Goal: Understand process/instructions: Learn how to perform a task or action

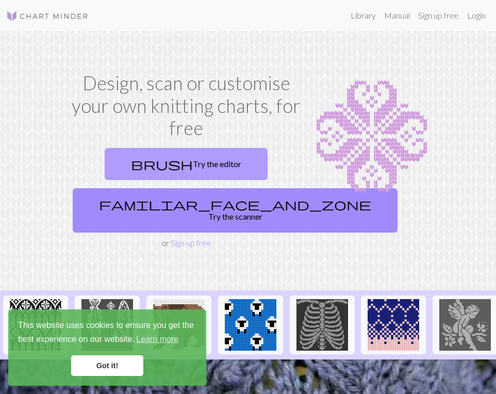
click at [168, 177] on link "brush Try the editor" at bounding box center [186, 164] width 163 height 32
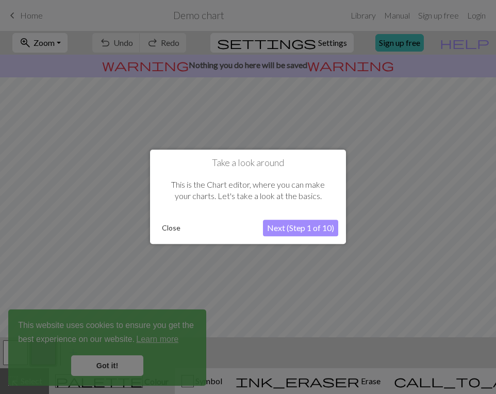
click at [325, 228] on button "Next (Step 1 of 10)" at bounding box center [300, 228] width 75 height 17
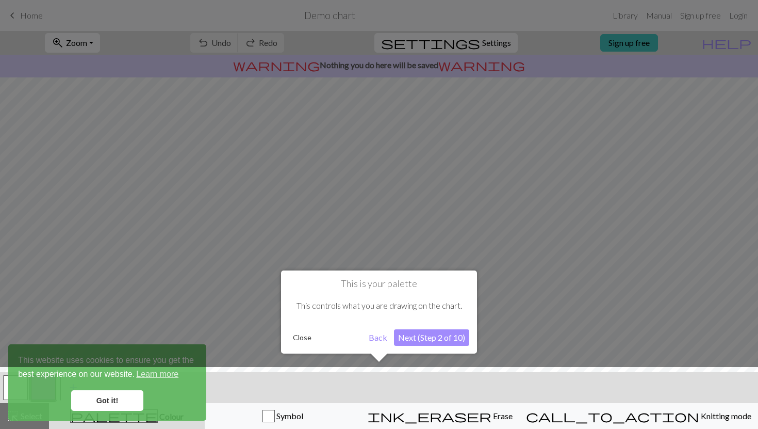
click at [123, 394] on div at bounding box center [379, 400] width 769 height 67
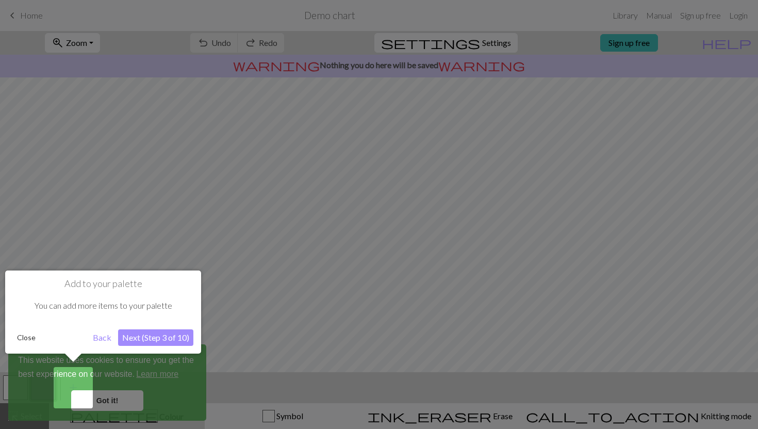
click at [134, 394] on div at bounding box center [379, 214] width 758 height 429
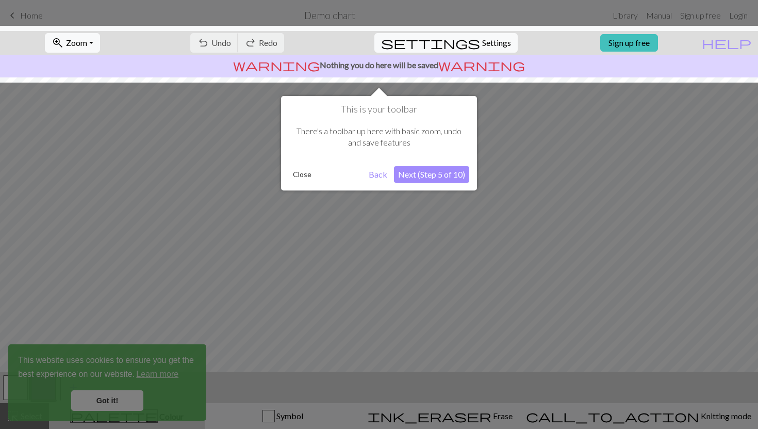
click at [443, 175] on button "Next (Step 5 of 10)" at bounding box center [431, 174] width 75 height 17
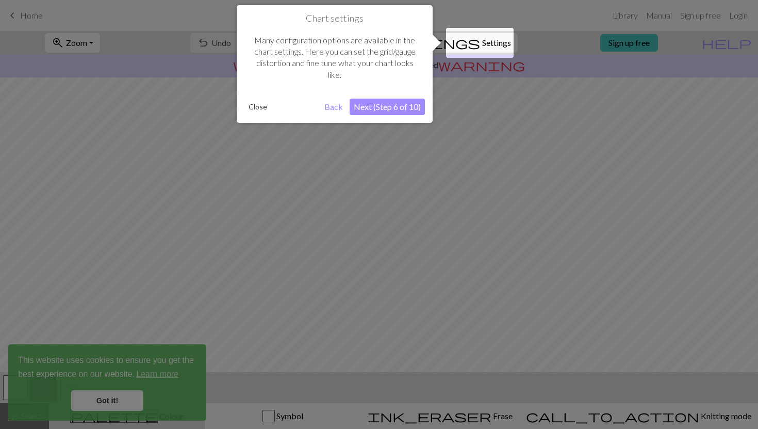
click at [400, 105] on button "Next (Step 6 of 10)" at bounding box center [387, 107] width 75 height 17
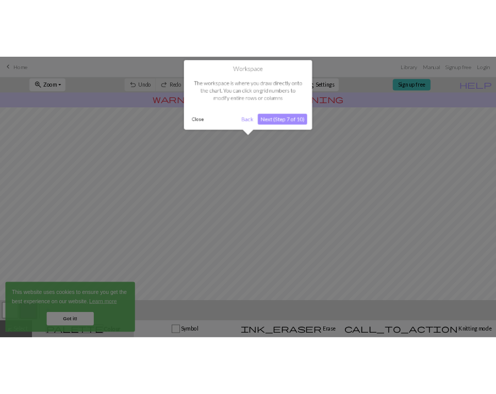
scroll to position [62, 0]
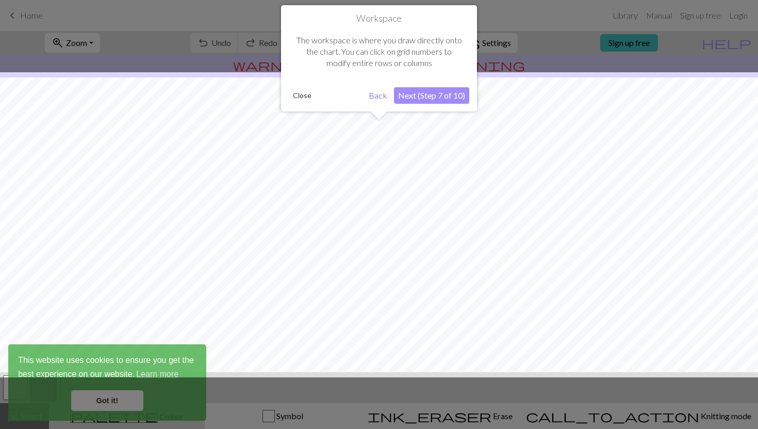
click at [426, 94] on button "Next (Step 7 of 10)" at bounding box center [431, 95] width 75 height 17
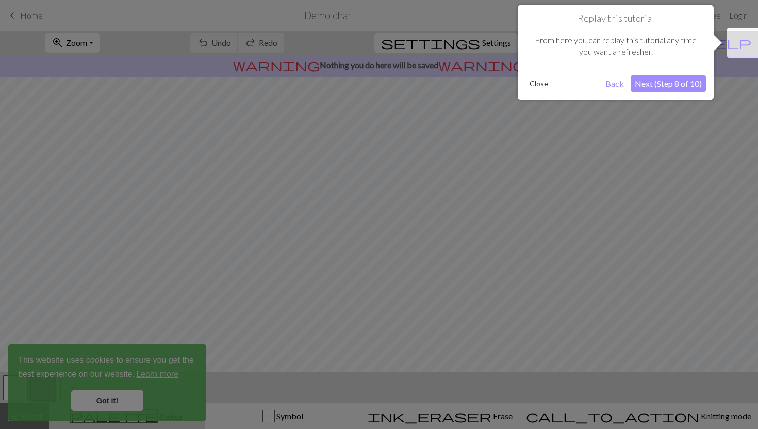
click at [496, 86] on button "Next (Step 8 of 10)" at bounding box center [668, 83] width 75 height 17
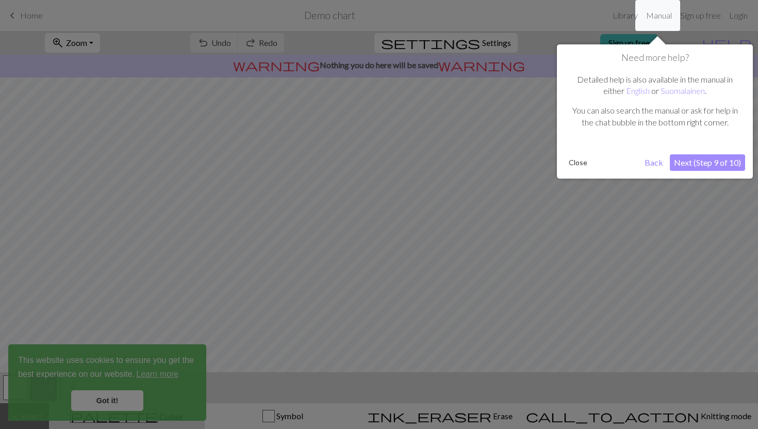
click at [496, 166] on button "Next (Step 9 of 10)" at bounding box center [707, 162] width 75 height 17
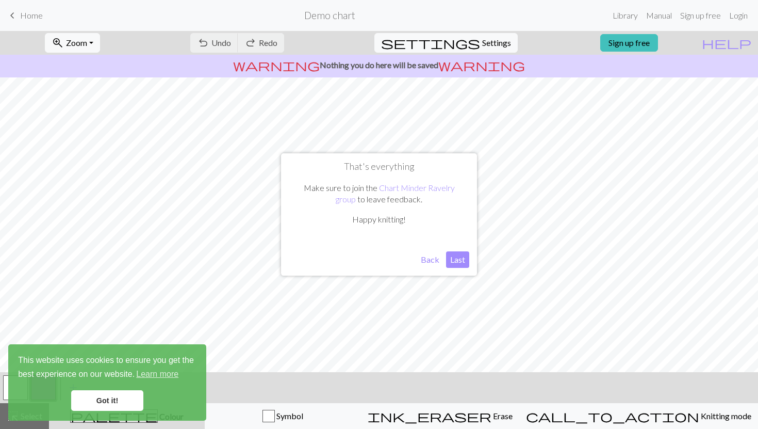
click at [435, 262] on button "Back" at bounding box center [430, 259] width 27 height 17
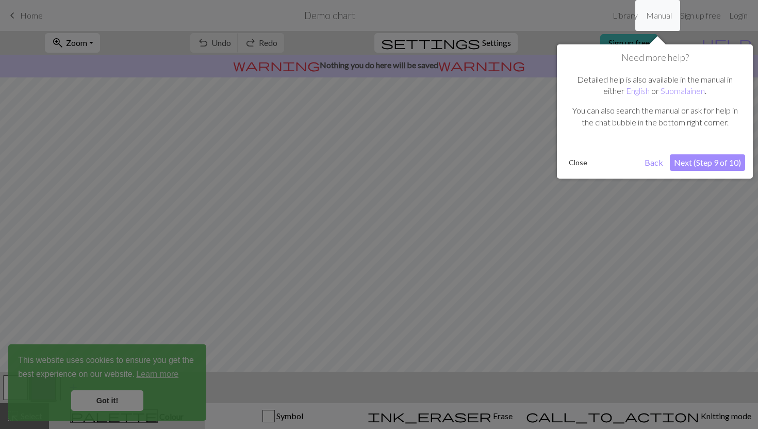
click at [496, 162] on button "Next (Step 9 of 10)" at bounding box center [707, 162] width 75 height 17
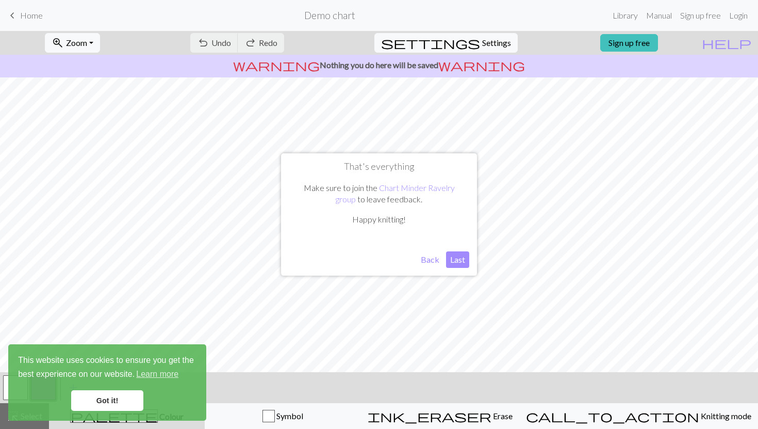
click at [463, 258] on button "Last" at bounding box center [457, 259] width 23 height 17
